Goal: Task Accomplishment & Management: Complete application form

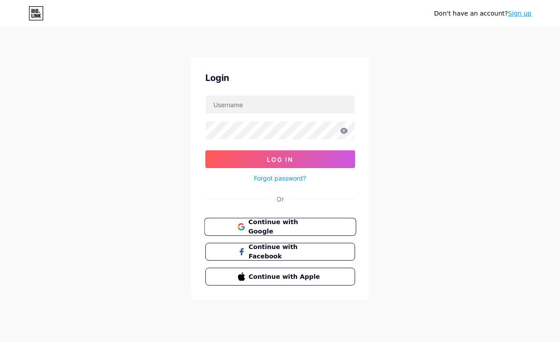
click at [299, 228] on span "Continue with Google" at bounding box center [285, 227] width 74 height 19
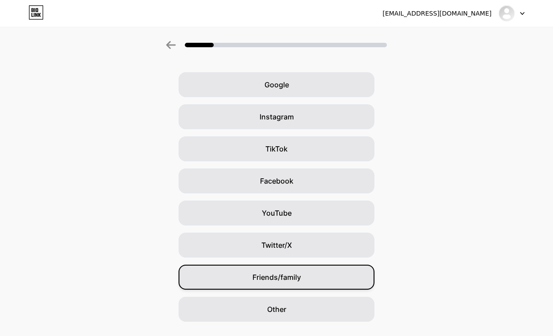
scroll to position [48, 0]
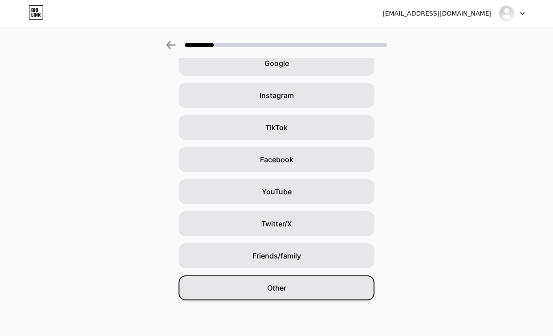
click at [327, 281] on div "Other" at bounding box center [277, 287] width 196 height 25
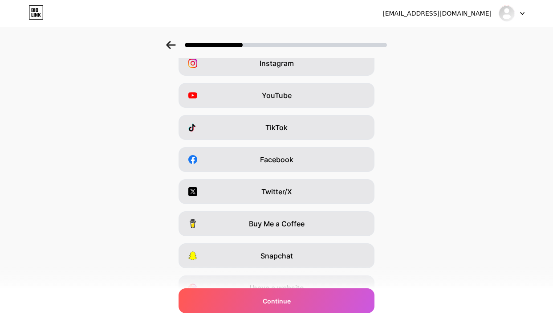
scroll to position [0, 0]
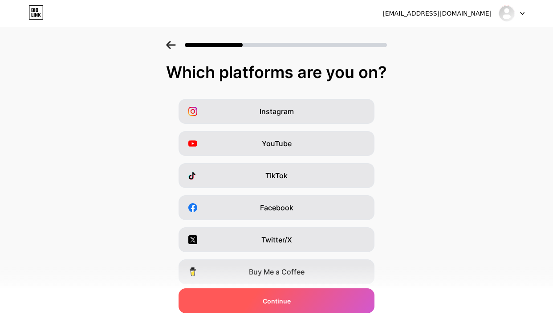
click at [328, 300] on div "Continue" at bounding box center [277, 300] width 196 height 25
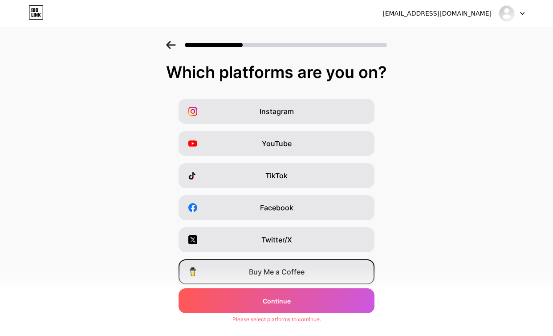
click at [314, 274] on div "Buy Me a Coffee" at bounding box center [277, 271] width 196 height 25
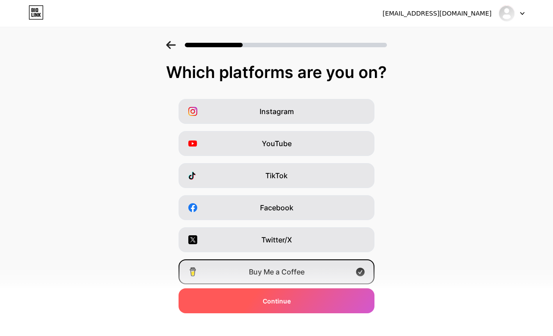
click at [316, 304] on div "Continue" at bounding box center [277, 300] width 196 height 25
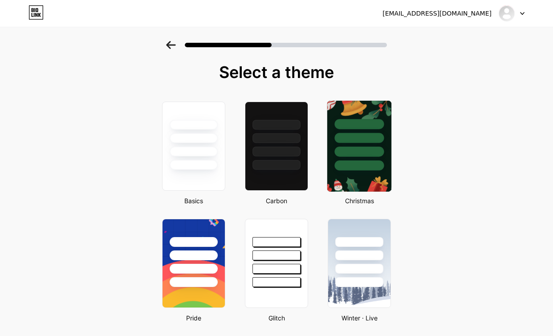
click at [380, 158] on div at bounding box center [359, 136] width 64 height 70
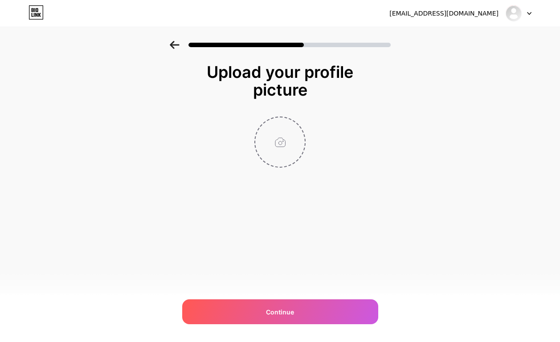
click at [271, 144] on input "file" at bounding box center [279, 142] width 49 height 49
type input "C:\fakepath\wps_64X64_20251010214325.png"
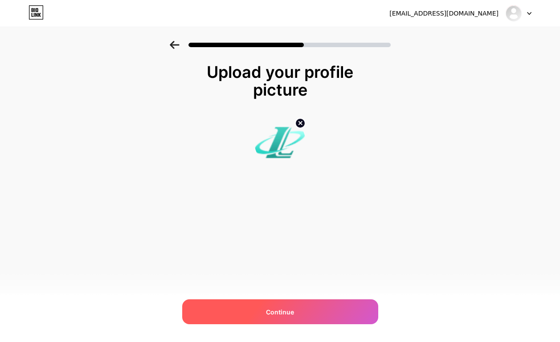
click at [314, 308] on div "Continue" at bounding box center [280, 312] width 196 height 25
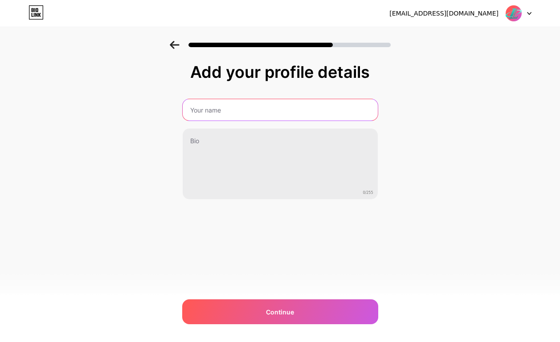
click at [253, 104] on input "text" at bounding box center [280, 109] width 195 height 21
type input "luxarabet"
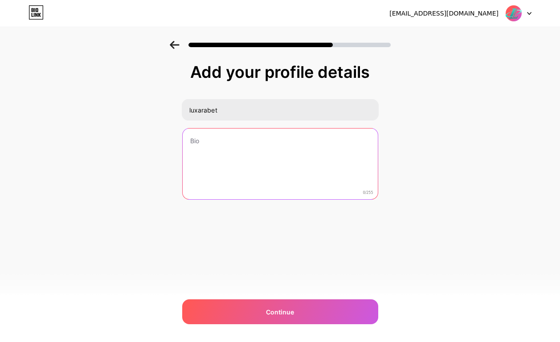
click at [249, 156] on textarea at bounding box center [280, 165] width 195 height 72
paste textarea "[URL][DOMAIN_NAME]"
type textarea "[URL][DOMAIN_NAME]"
type textarea "h"
click at [296, 157] on textarea at bounding box center [279, 164] width 197 height 73
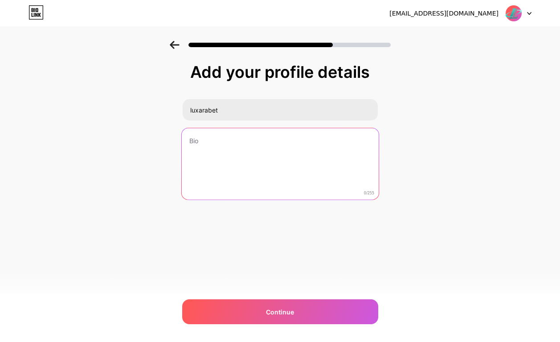
click at [296, 157] on textarea at bounding box center [279, 164] width 197 height 73
paste textarea "[URL][DOMAIN_NAME]"
type textarea "[URL][DOMAIN_NAME]"
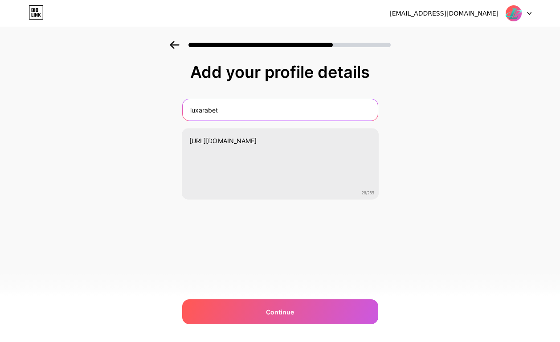
click at [282, 118] on input "luxarabet" at bounding box center [280, 109] width 195 height 21
click at [283, 115] on input "luxarabet" at bounding box center [279, 109] width 197 height 21
type input "LuxaraBet"
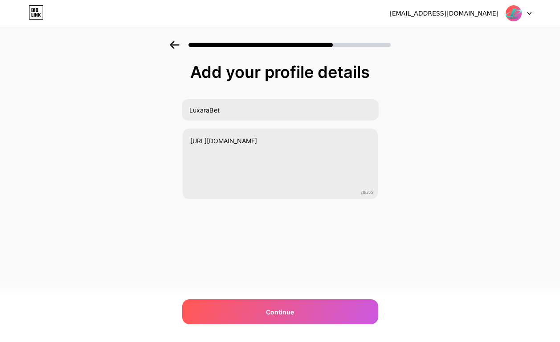
click at [478, 210] on div "Add your profile details LuxaraBet [URL][DOMAIN_NAME] 28/255 Continue Error" at bounding box center [280, 143] width 560 height 204
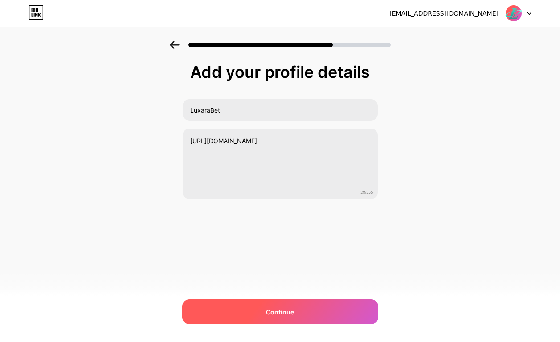
click at [313, 321] on div "Continue" at bounding box center [280, 312] width 196 height 25
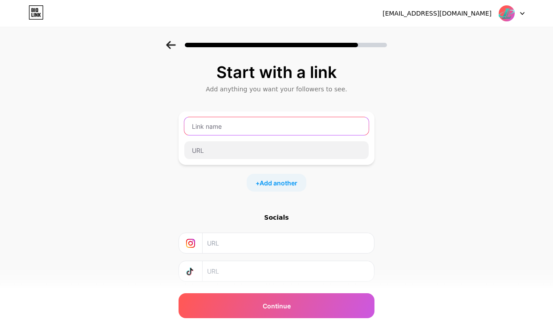
click at [242, 122] on input "text" at bounding box center [276, 126] width 184 height 18
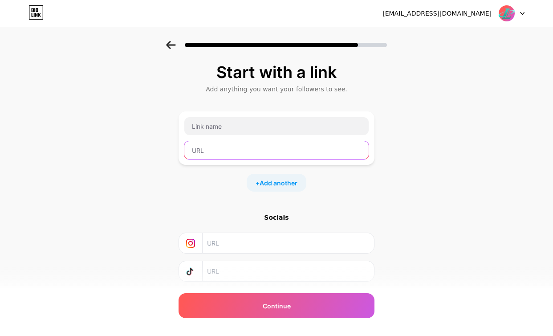
click at [235, 149] on input "text" at bounding box center [276, 150] width 184 height 18
paste input "[URL][DOMAIN_NAME]"
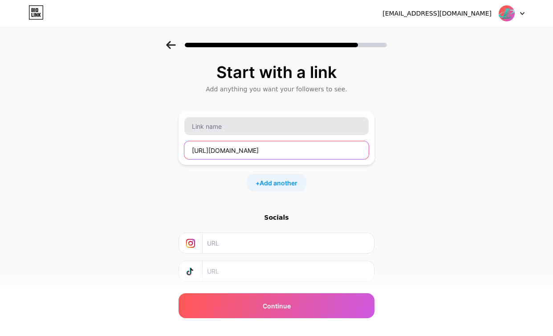
type input "[URL][DOMAIN_NAME]"
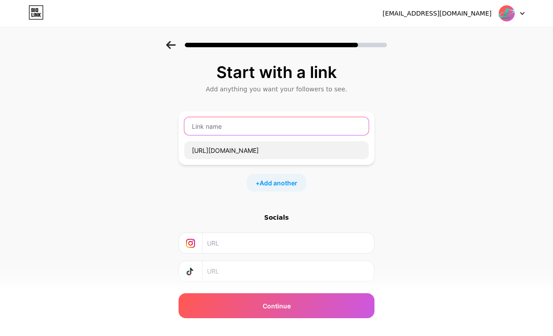
click at [238, 127] on input "text" at bounding box center [276, 126] width 184 height 18
type input "LUXARABET LOGIN"
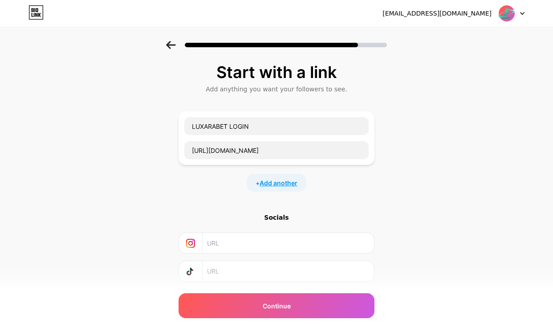
click at [297, 187] on span "Add another" at bounding box center [279, 182] width 38 height 9
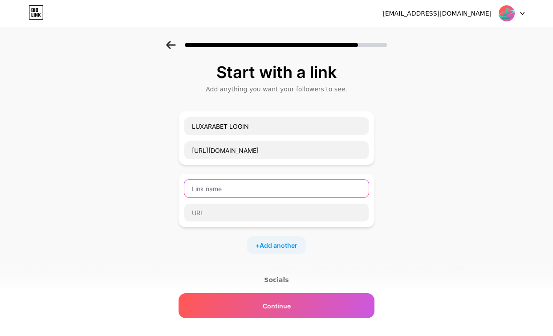
click at [290, 186] on input "text" at bounding box center [276, 188] width 184 height 18
type input "LUXARABET"
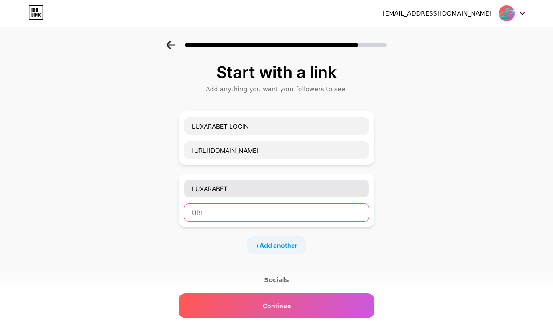
paste input "[URL][DOMAIN_NAME]"
type input "[URL][DOMAIN_NAME]"
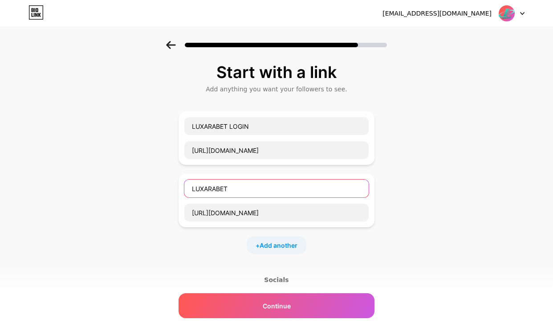
click at [290, 186] on input "LUXARABET" at bounding box center [276, 188] width 184 height 18
type input "LUXARABET LINK ALTERNATIF"
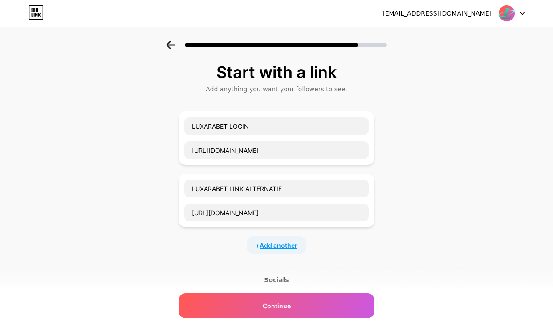
click at [282, 245] on span "Add another" at bounding box center [279, 244] width 38 height 9
click at [276, 251] on input "text" at bounding box center [276, 251] width 184 height 18
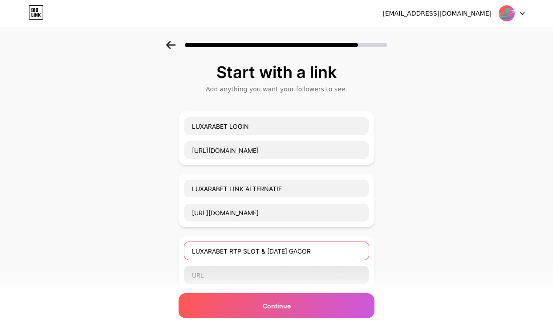
type input "LUXARABET RTP SLOT & [DATE] GACOR"
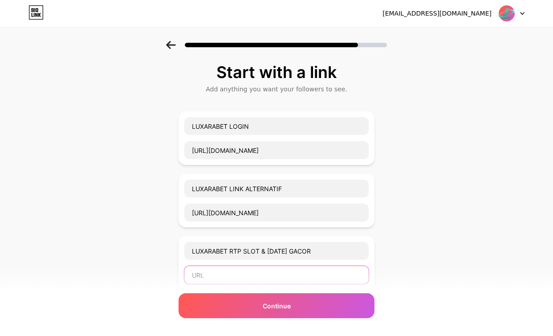
click at [283, 277] on input "text" at bounding box center [276, 275] width 184 height 18
paste input "[URL][DOMAIN_NAME]"
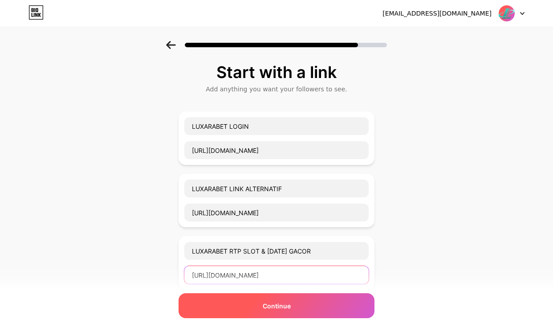
type input "[URL][DOMAIN_NAME]"
click at [297, 310] on div "Continue" at bounding box center [277, 305] width 196 height 25
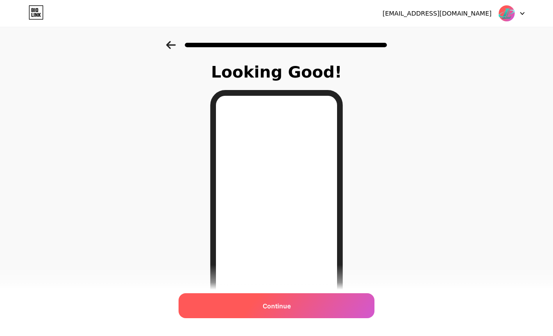
click at [326, 306] on div "Continue" at bounding box center [277, 305] width 196 height 25
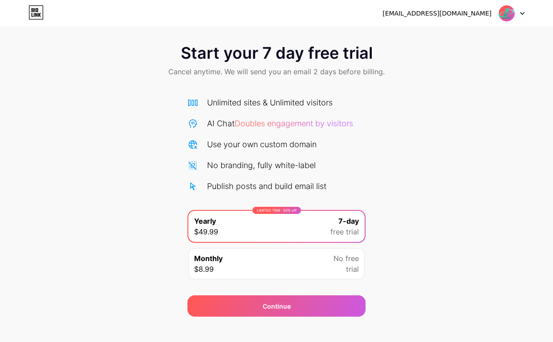
scroll to position [16, 0]
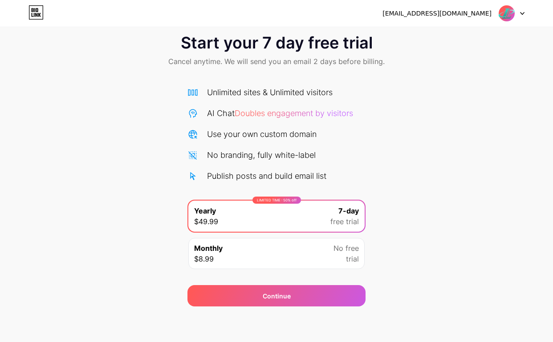
click at [334, 256] on div "No free trial" at bounding box center [346, 253] width 25 height 21
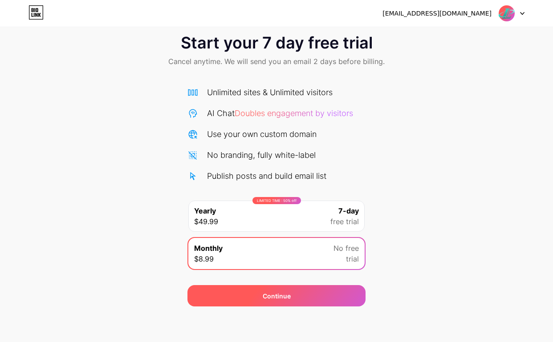
click at [337, 297] on div "Continue" at bounding box center [276, 295] width 178 height 21
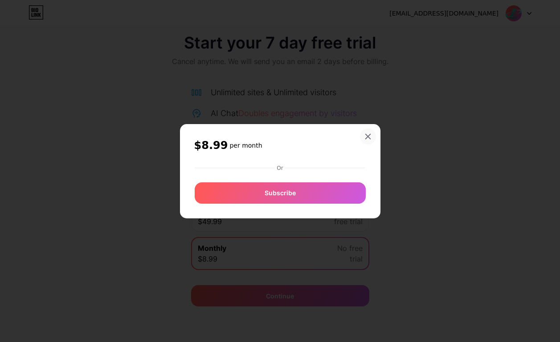
click at [367, 137] on div "$8.99 per month Or Subscribe" at bounding box center [280, 171] width 200 height 94
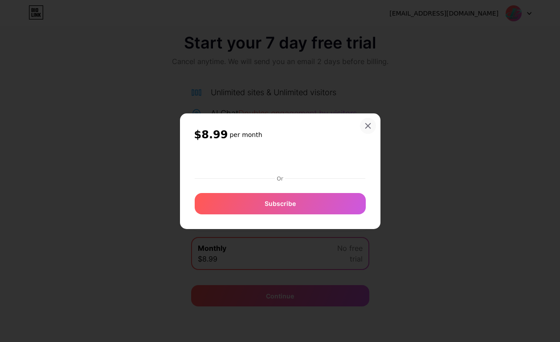
click at [369, 128] on icon at bounding box center [367, 125] width 7 height 7
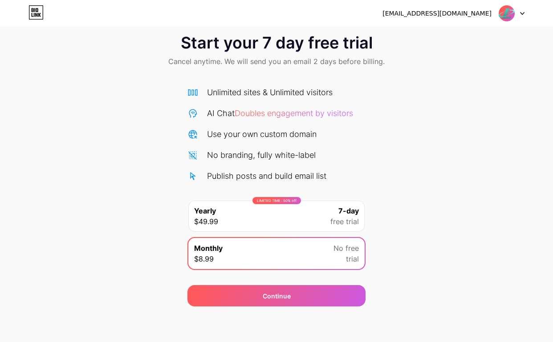
click at [448, 165] on div "Start your 7 day free trial Cancel anytime. We will send you an email 2 days be…" at bounding box center [276, 166] width 553 height 282
click at [465, 12] on div "[EMAIL_ADDRESS][DOMAIN_NAME]" at bounding box center [437, 13] width 109 height 9
click at [507, 15] on img at bounding box center [506, 13] width 17 height 17
click at [410, 151] on div "Start your 7 day free trial Cancel anytime. We will send you an email 2 days be…" at bounding box center [276, 166] width 553 height 282
click at [39, 18] on icon at bounding box center [36, 12] width 15 height 14
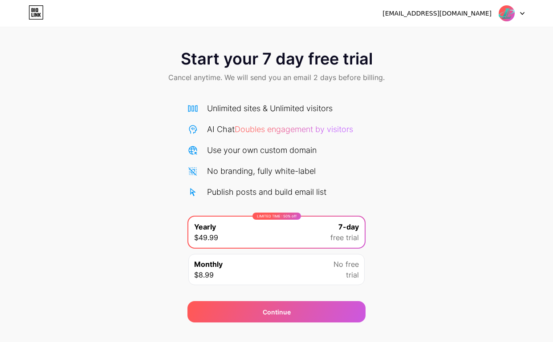
click at [407, 142] on div "Start your 7 day free trial Cancel anytime. We will send you an email 2 days be…" at bounding box center [276, 182] width 553 height 282
